Goal: Task Accomplishment & Management: Manage account settings

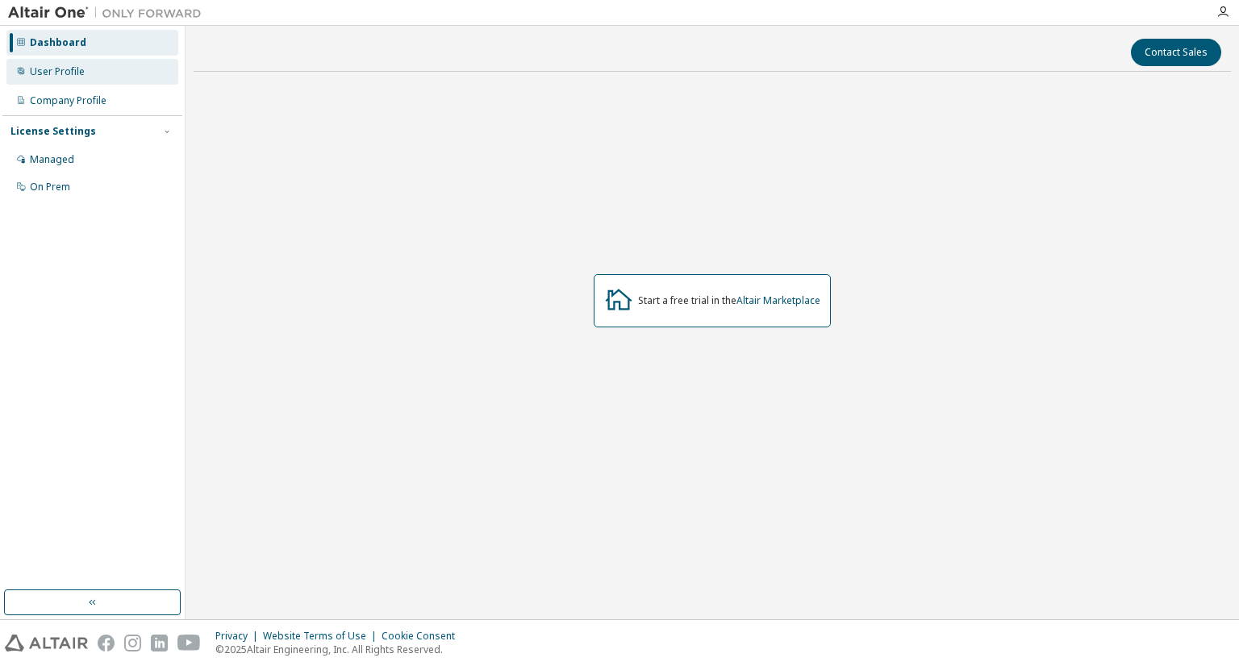
click at [31, 69] on div "User Profile" at bounding box center [57, 71] width 55 height 13
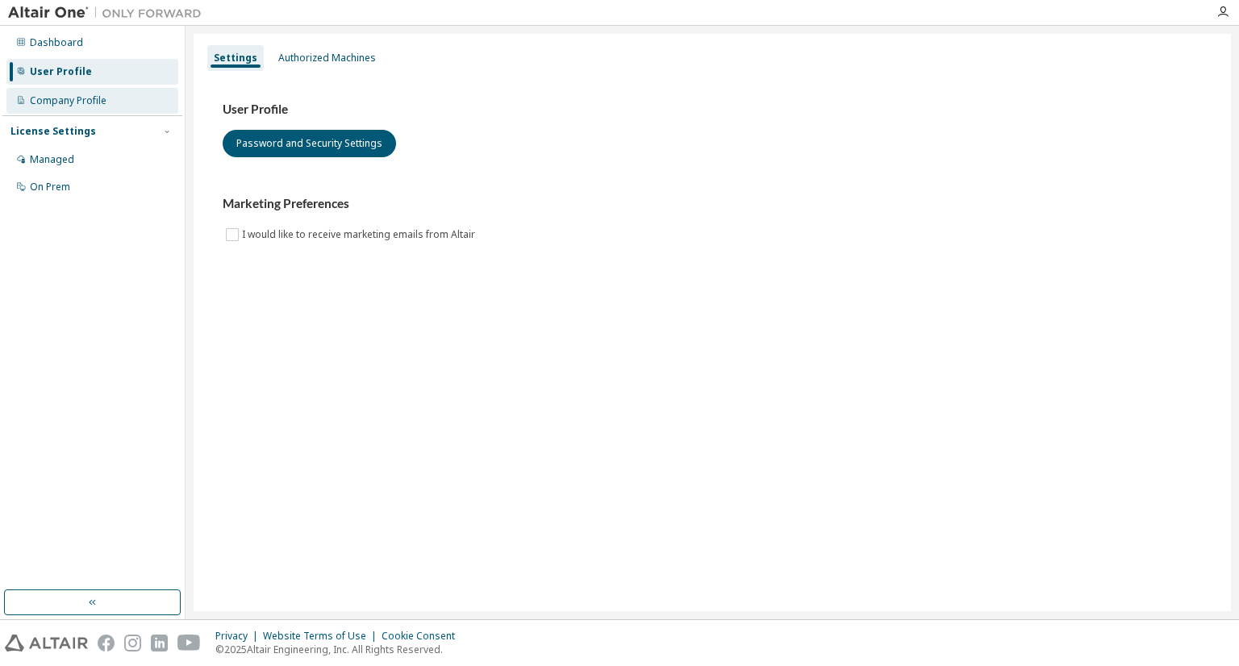
click at [56, 106] on div "Company Profile" at bounding box center [68, 100] width 77 height 13
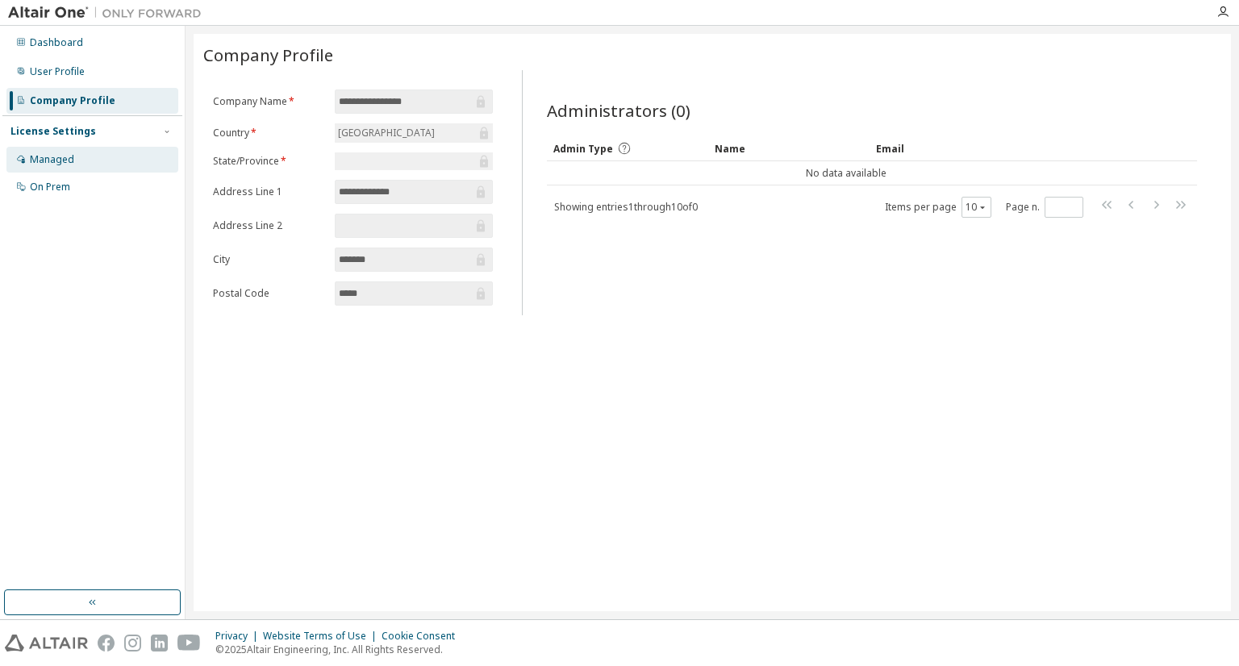
click at [62, 163] on div "Managed" at bounding box center [52, 159] width 44 height 13
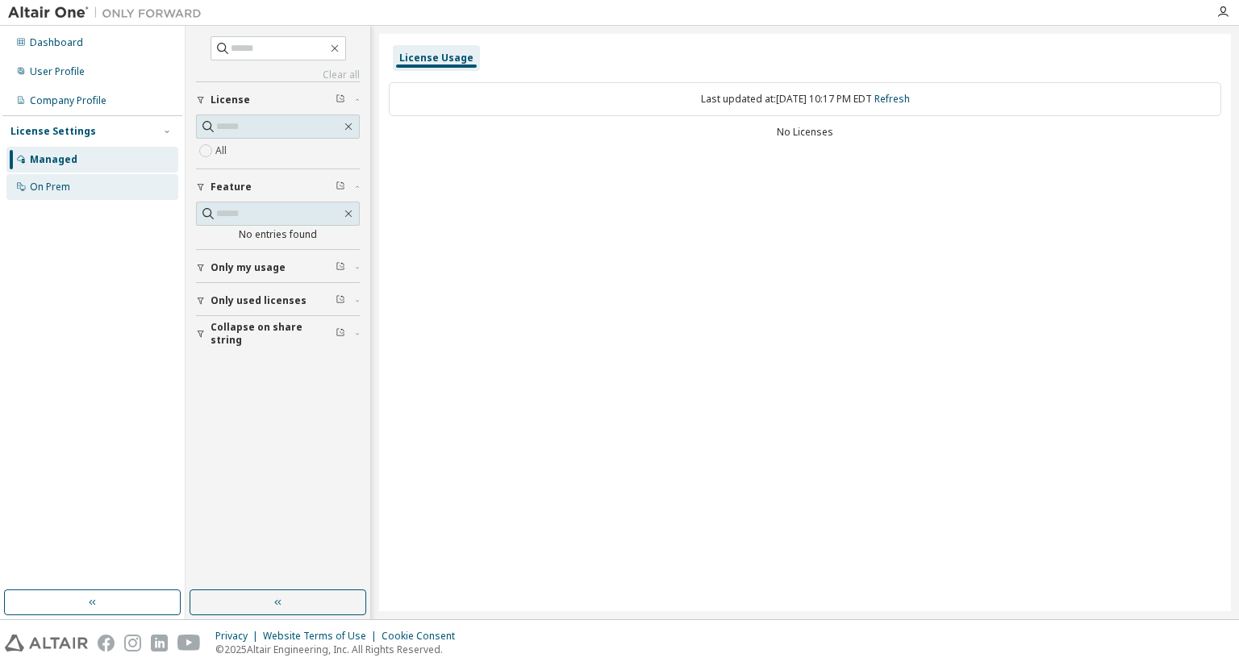
click at [96, 192] on div "On Prem" at bounding box center [92, 187] width 172 height 26
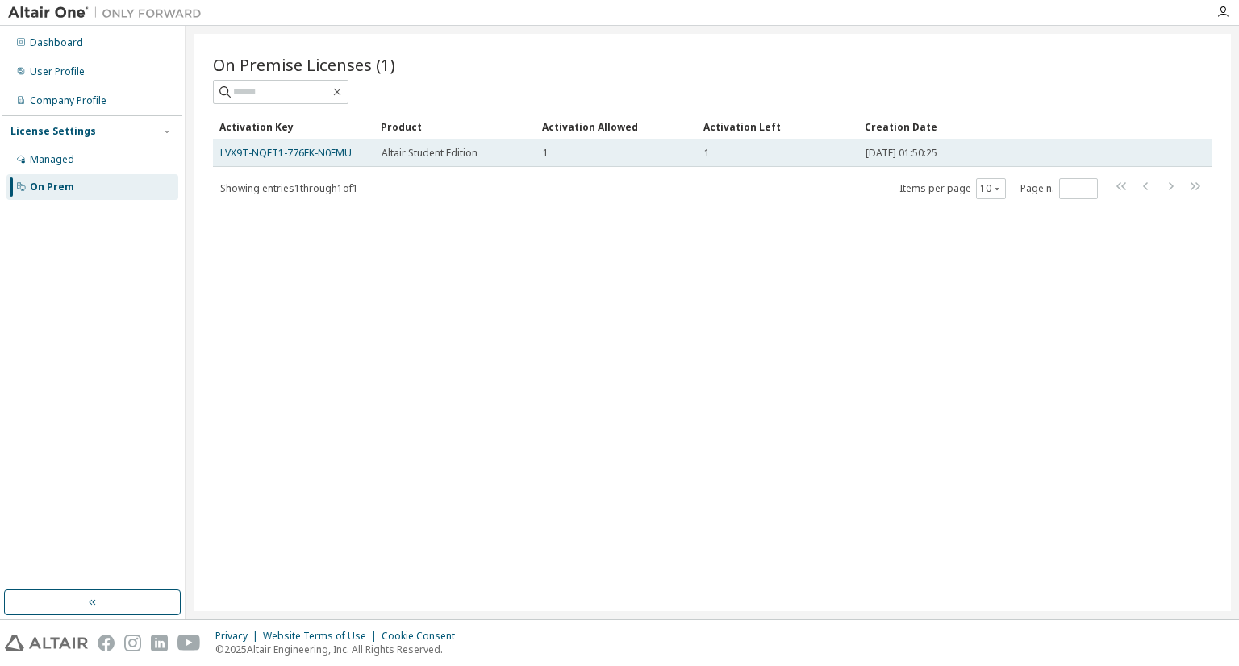
click at [352, 158] on div "LVX9T-NQFT1-776EK-N0EMU" at bounding box center [293, 153] width 147 height 13
click at [336, 152] on link "LVX9T-NQFT1-776EK-N0EMU" at bounding box center [285, 153] width 131 height 14
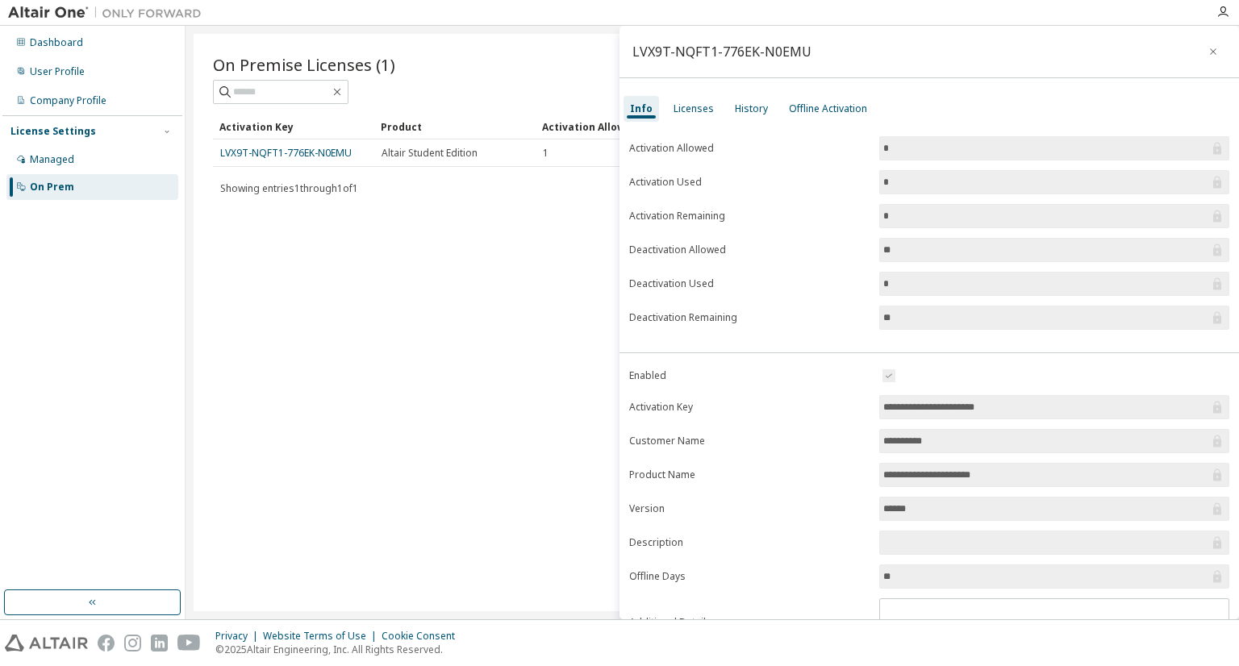
drag, startPoint x: 1040, startPoint y: 406, endPoint x: 869, endPoint y: 381, distance: 173.6
click at [869, 381] on form "**********" at bounding box center [929, 506] width 600 height 281
click at [686, 117] on div "Licenses" at bounding box center [693, 109] width 53 height 26
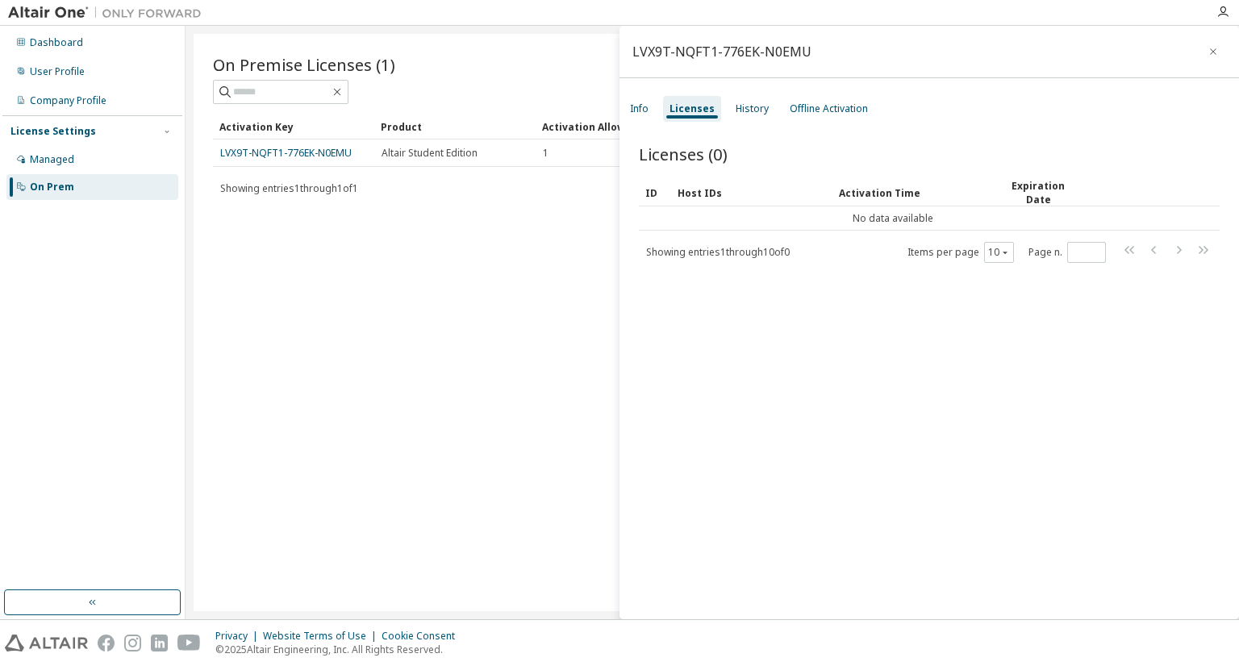
click at [663, 110] on div "Licenses" at bounding box center [692, 109] width 58 height 26
click at [652, 110] on div "Info" at bounding box center [638, 109] width 31 height 26
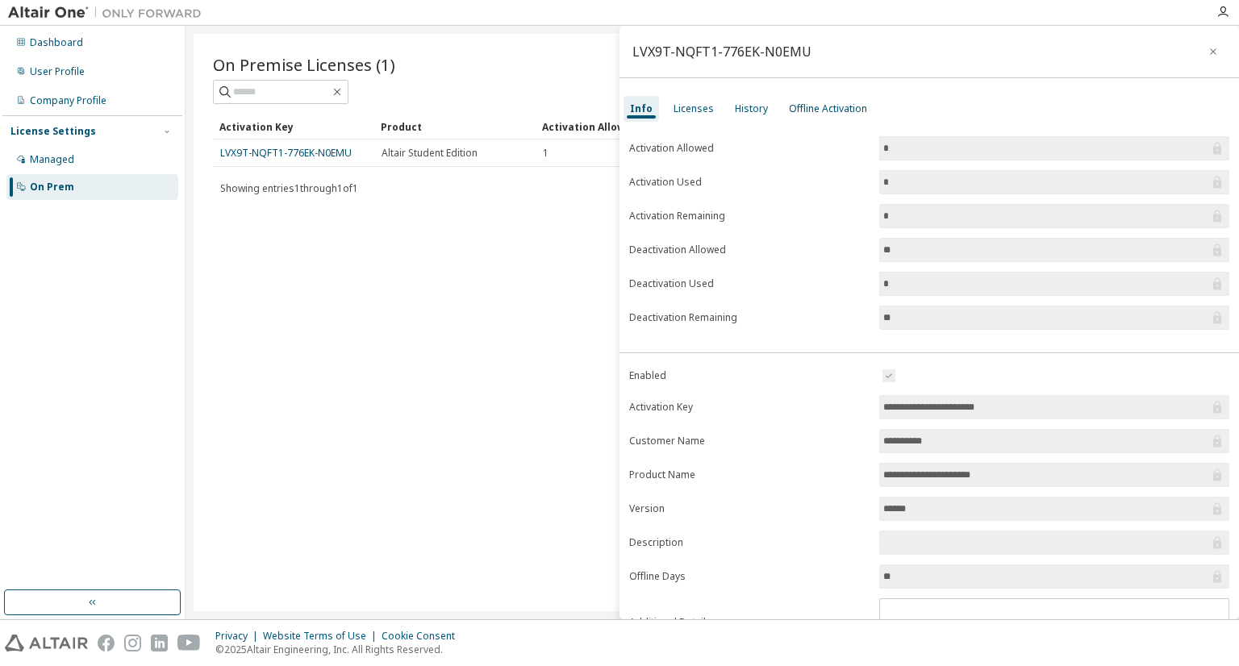
scroll to position [73, 0]
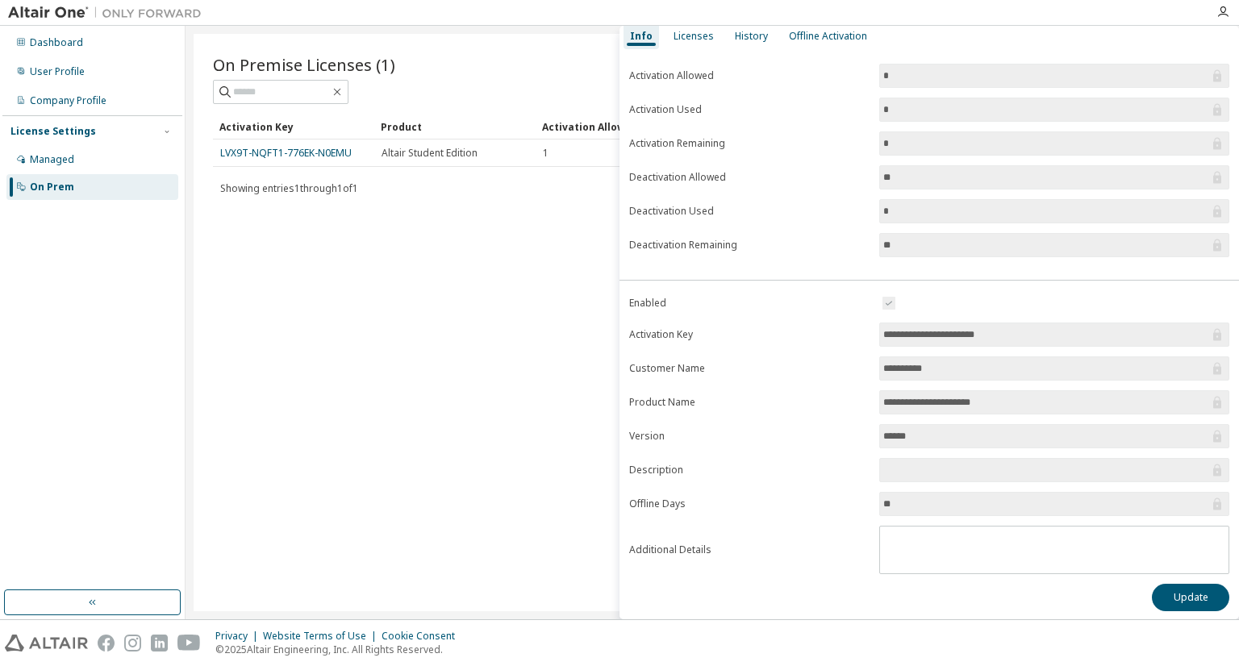
click at [907, 436] on input "******" at bounding box center [1046, 436] width 326 height 16
